Goal: Task Accomplishment & Management: Complete application form

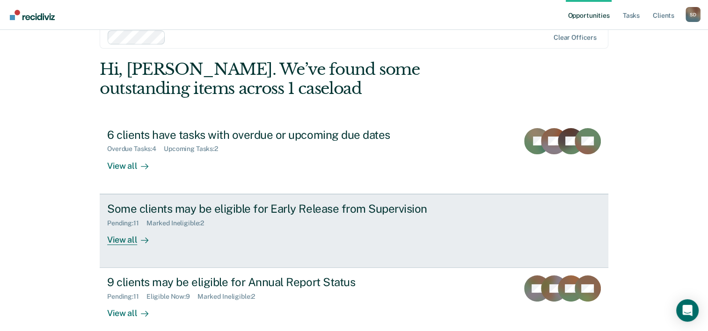
scroll to position [29, 0]
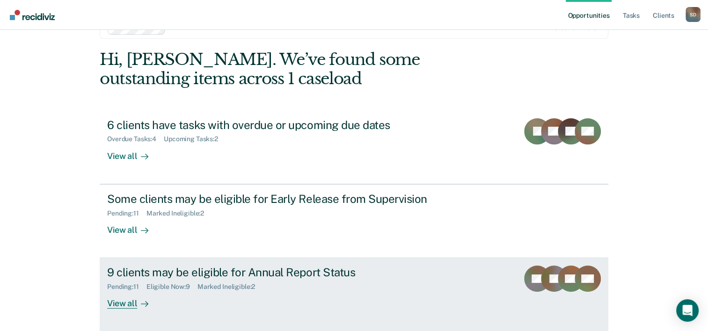
click at [249, 278] on div "9 clients may be eligible for Annual Report Status" at bounding box center [271, 273] width 328 height 14
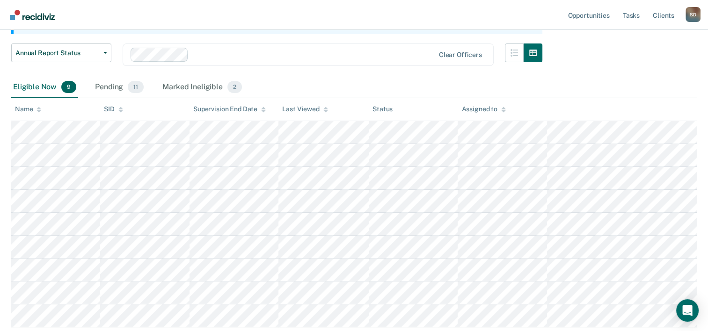
scroll to position [131, 0]
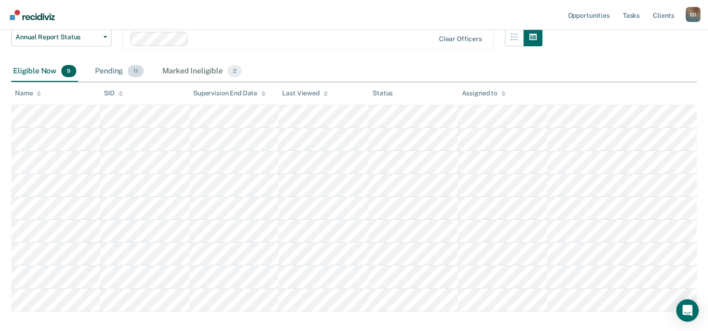
click at [116, 70] on div "Pending 11" at bounding box center [119, 71] width 52 height 21
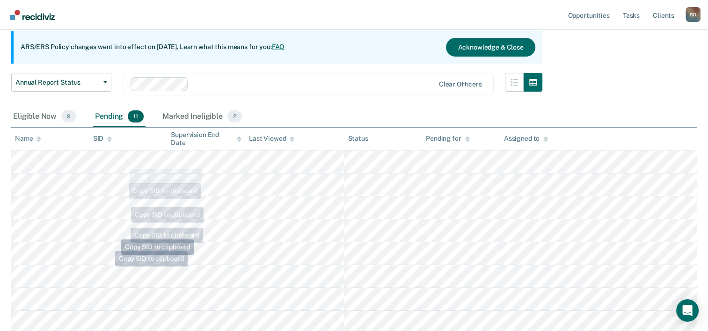
scroll to position [83, 0]
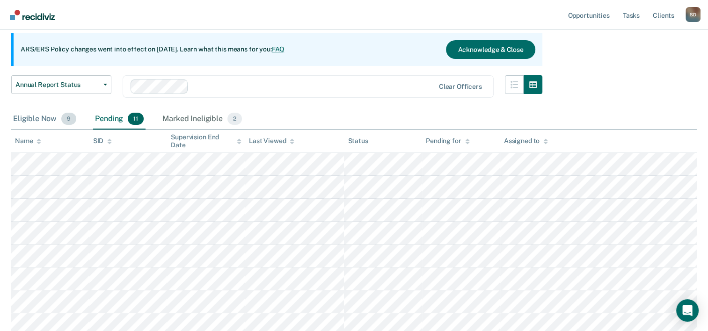
click at [32, 118] on div "Eligible Now 9" at bounding box center [44, 119] width 67 height 21
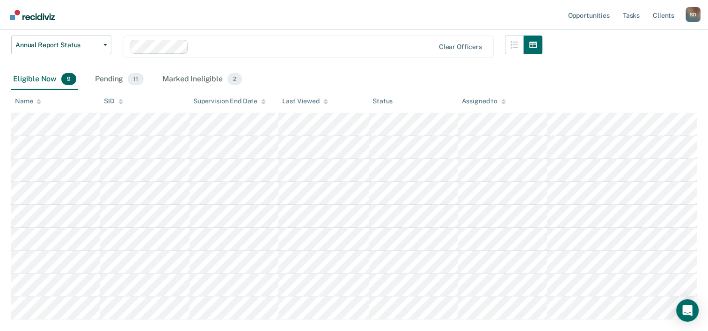
scroll to position [140, 0]
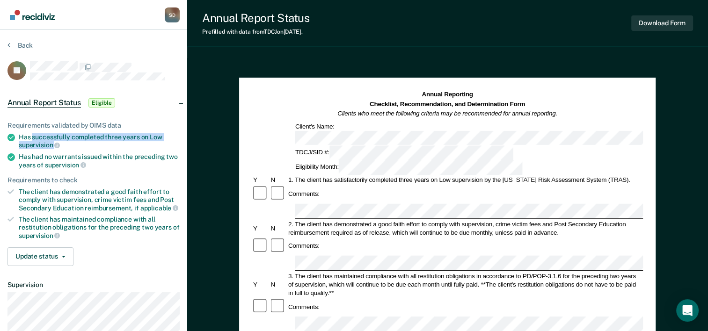
drag, startPoint x: 33, startPoint y: 137, endPoint x: 146, endPoint y: 144, distance: 113.4
click at [146, 144] on div "Has successfully completed three years on Low supervision" at bounding box center [99, 141] width 161 height 16
copy div "successfully completed three years on Low supervision"
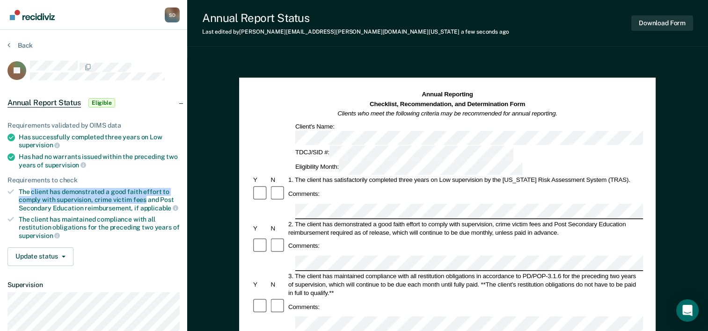
drag, startPoint x: 32, startPoint y: 188, endPoint x: 144, endPoint y: 198, distance: 112.7
click at [144, 198] on div "The client has demonstrated a good faith effort to comply with supervision, cri…" at bounding box center [99, 200] width 161 height 24
drag, startPoint x: 144, startPoint y: 198, endPoint x: 95, endPoint y: 191, distance: 49.1
copy div "client has demonstrated a good faith effort to comply with supervision, crime v…"
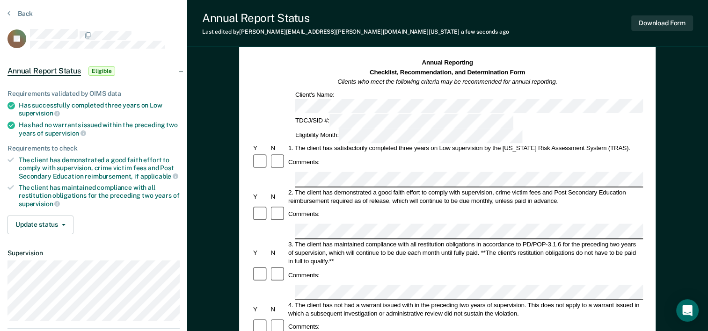
scroll to position [47, 0]
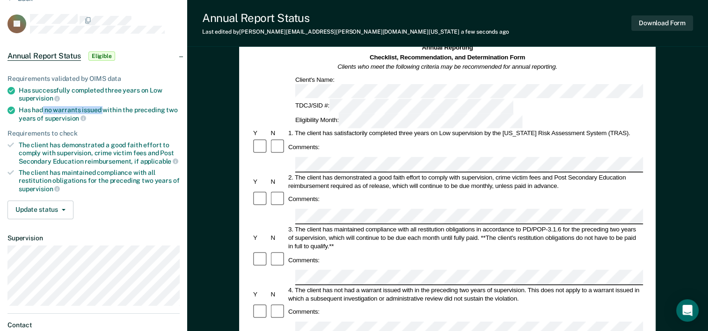
drag, startPoint x: 43, startPoint y: 107, endPoint x: 102, endPoint y: 108, distance: 59.4
click at [102, 108] on div "Has had no warrants issued within the preceding two years of supervision" at bounding box center [99, 114] width 161 height 16
drag, startPoint x: 102, startPoint y: 108, endPoint x: 81, endPoint y: 107, distance: 21.1
copy div "no warrants issued"
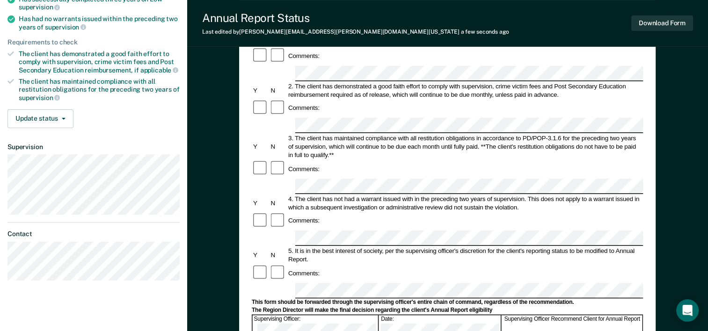
scroll to position [128, 0]
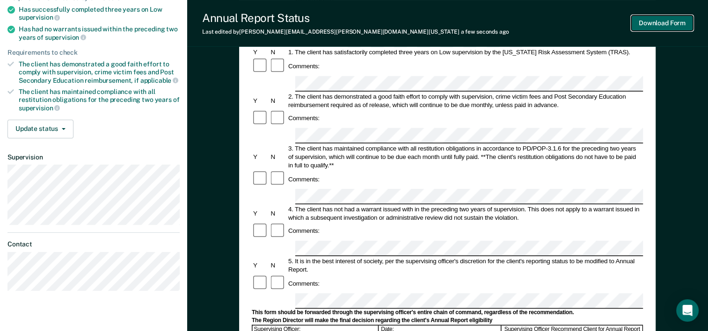
click at [677, 25] on button "Download Form" at bounding box center [662, 22] width 62 height 15
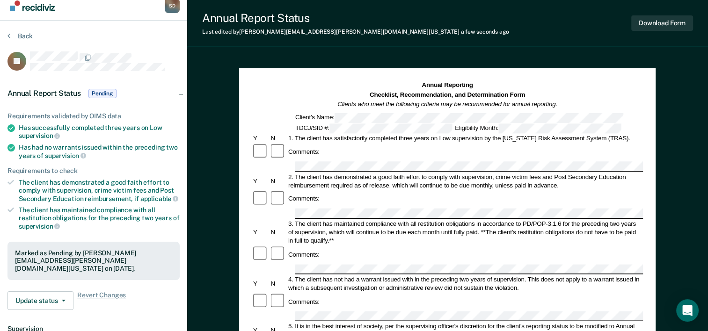
scroll to position [0, 0]
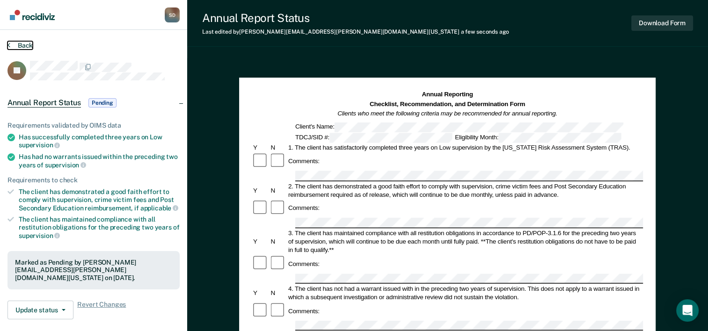
click at [26, 46] on button "Back" at bounding box center [19, 45] width 25 height 8
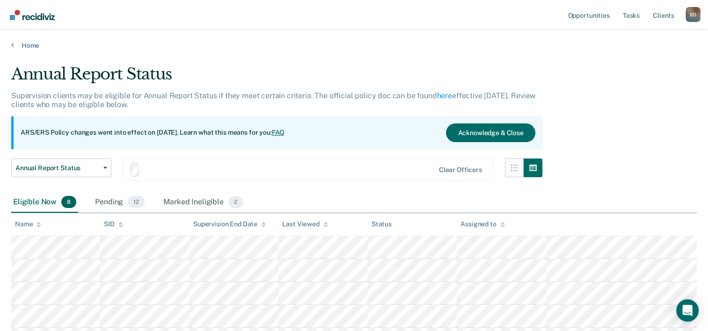
scroll to position [140, 0]
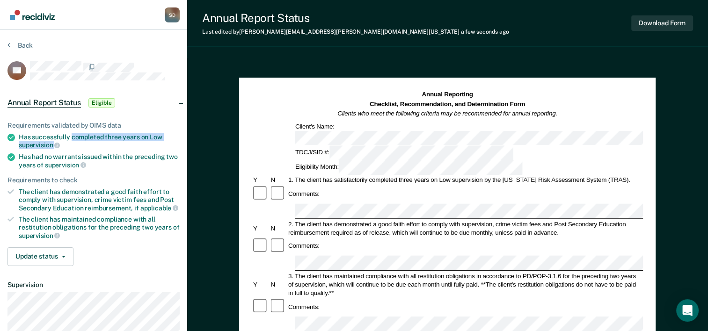
drag, startPoint x: 71, startPoint y: 137, endPoint x: 117, endPoint y: 141, distance: 46.0
click at [117, 141] on div "Has successfully completed three years on Low supervision" at bounding box center [99, 141] width 161 height 16
drag, startPoint x: 117, startPoint y: 141, endPoint x: 114, endPoint y: 136, distance: 5.9
copy div "completed three years on Low supervision"
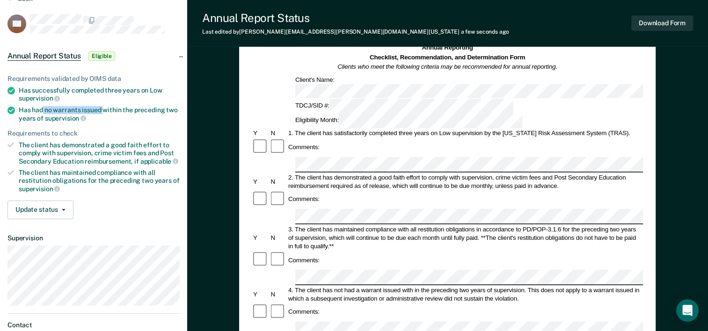
drag, startPoint x: 43, startPoint y: 108, endPoint x: 102, endPoint y: 109, distance: 59.4
click at [102, 109] on div "Has had no warrants issued within the preceding two years of supervision" at bounding box center [99, 114] width 161 height 16
drag, startPoint x: 102, startPoint y: 109, endPoint x: 92, endPoint y: 109, distance: 10.3
copy div "no warrants issued"
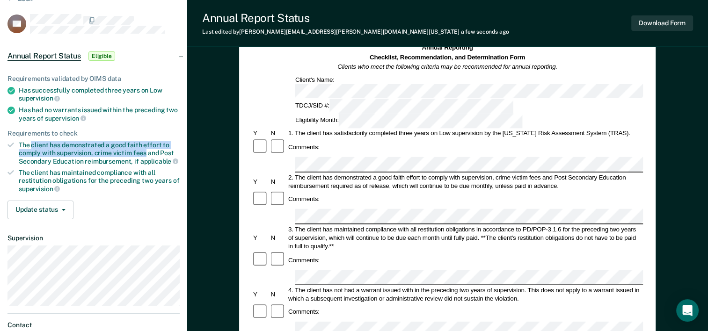
drag, startPoint x: 31, startPoint y: 142, endPoint x: 144, endPoint y: 149, distance: 112.9
click at [144, 149] on div "The client has demonstrated a good faith effort to comply with supervision, cri…" at bounding box center [99, 153] width 161 height 24
drag, startPoint x: 144, startPoint y: 149, endPoint x: 109, endPoint y: 148, distance: 35.1
copy div "client has demonstrated a good faith effort to comply with supervision, crime v…"
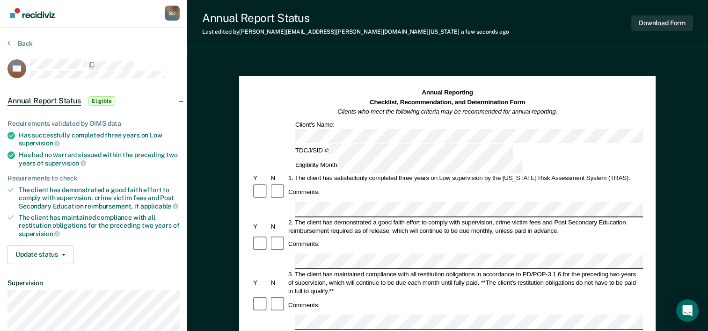
scroll to position [0, 0]
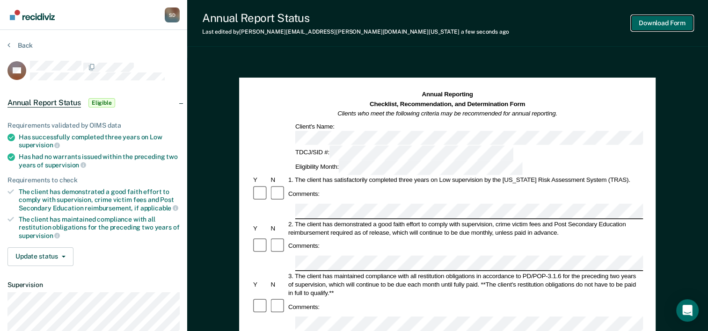
click at [674, 26] on button "Download Form" at bounding box center [662, 22] width 62 height 15
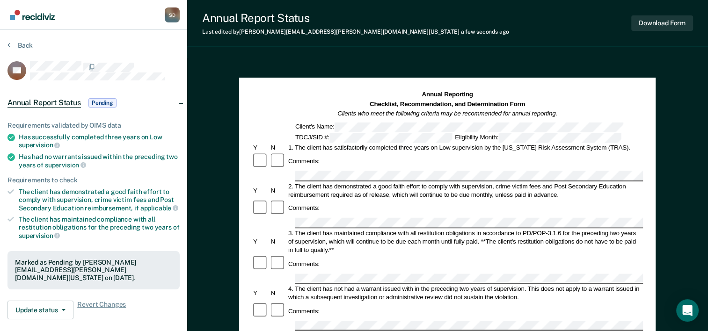
click at [24, 41] on section "Back SR Annual Report Status Pending Requirements validated by OIMS data Has su…" at bounding box center [93, 264] width 187 height 469
click at [24, 45] on button "Back" at bounding box center [19, 45] width 25 height 8
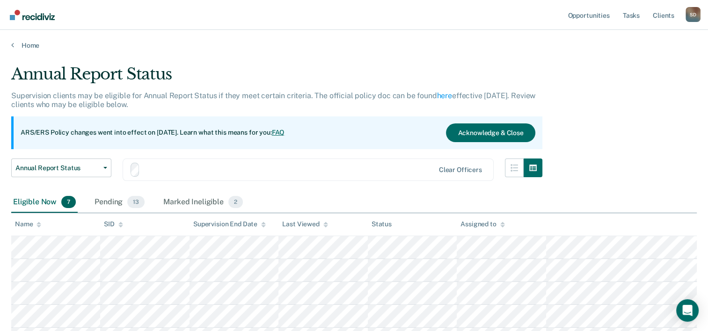
scroll to position [132, 0]
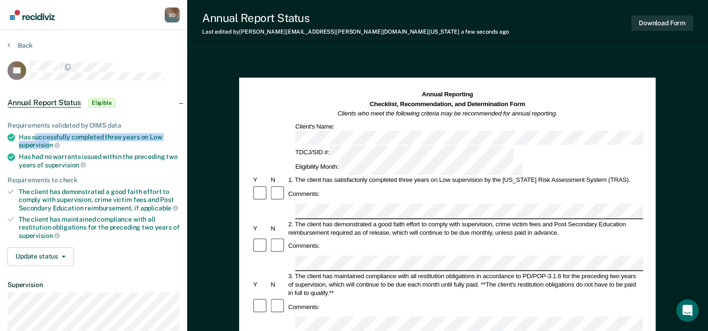
drag, startPoint x: 34, startPoint y: 135, endPoint x: 50, endPoint y: 140, distance: 16.7
click at [50, 140] on div "Has successfully completed three years on Low supervision" at bounding box center [99, 141] width 161 height 16
drag, startPoint x: 50, startPoint y: 140, endPoint x: 79, endPoint y: 149, distance: 30.9
click at [79, 149] on ul "Requirements validated by OIMS data Has successfully completed three years on L…" at bounding box center [93, 181] width 172 height 118
drag, startPoint x: 32, startPoint y: 137, endPoint x: 53, endPoint y: 142, distance: 21.8
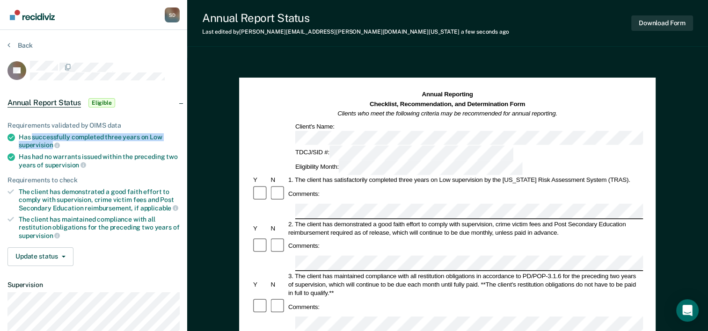
click at [53, 142] on div "Has successfully completed three years on Low supervision" at bounding box center [99, 141] width 161 height 16
drag, startPoint x: 53, startPoint y: 142, endPoint x: 43, endPoint y: 139, distance: 10.2
copy div "successfully completed three years on Low supervision"
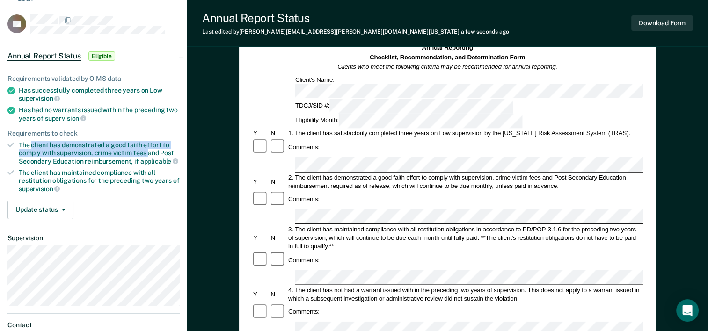
drag, startPoint x: 31, startPoint y: 142, endPoint x: 146, endPoint y: 149, distance: 115.3
click at [146, 149] on div "The client has demonstrated a good faith effort to comply with supervision, cri…" at bounding box center [99, 153] width 161 height 24
drag, startPoint x: 146, startPoint y: 149, endPoint x: 101, endPoint y: 147, distance: 44.9
copy div "client has demonstrated a good faith effort to comply with supervision, crime v…"
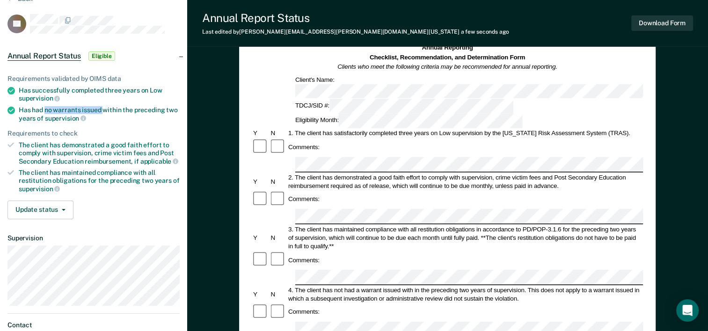
drag, startPoint x: 44, startPoint y: 109, endPoint x: 102, endPoint y: 108, distance: 57.5
click at [102, 108] on div "Has had no warrants issued within the preceding two years of supervision" at bounding box center [99, 114] width 161 height 16
drag, startPoint x: 102, startPoint y: 108, endPoint x: 89, endPoint y: 108, distance: 13.1
copy div "no warrants issued"
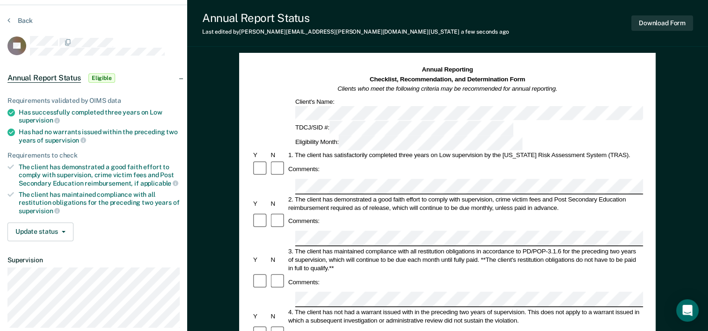
scroll to position [0, 0]
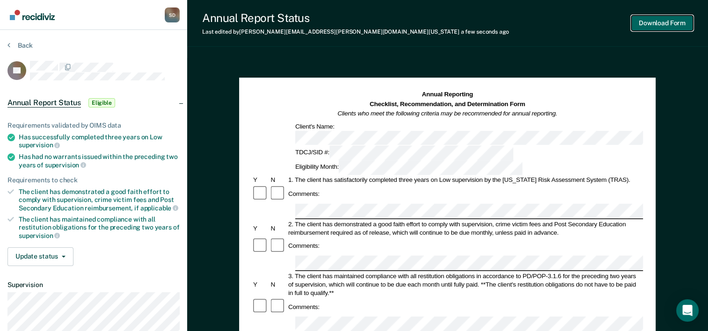
click at [663, 20] on button "Download Form" at bounding box center [662, 22] width 62 height 15
